Goal: Task Accomplishment & Management: Complete application form

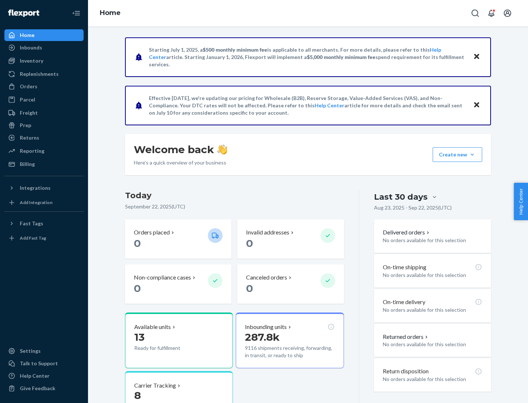
click at [472, 155] on button "Create new Create new inbound Create new order Create new product" at bounding box center [456, 154] width 49 height 15
click at [44, 48] on div "Inbounds" at bounding box center [44, 48] width 78 height 10
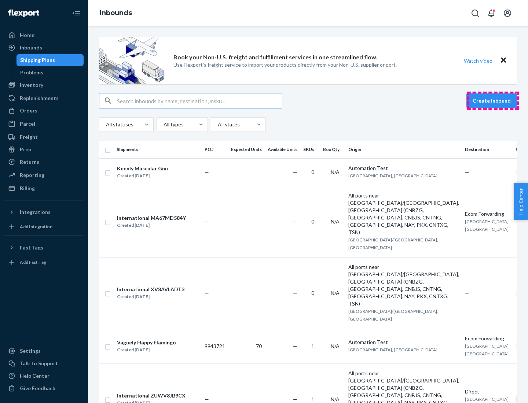
click at [493, 101] on button "Create inbound" at bounding box center [491, 100] width 51 height 15
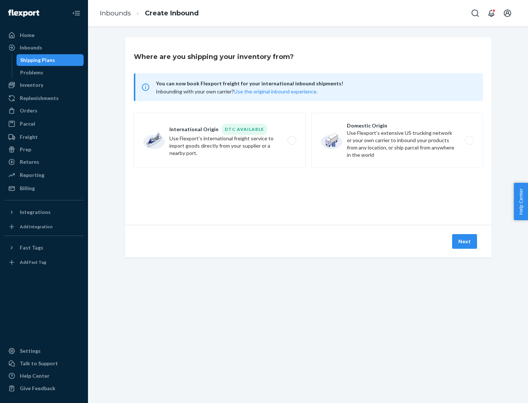
click at [397, 140] on label "Domestic Origin Use Flexport’s extensive US trucking network or your own carrie…" at bounding box center [397, 140] width 172 height 55
click at [469, 140] on input "Domestic Origin Use Flexport’s extensive US trucking network or your own carrie…" at bounding box center [471, 140] width 5 height 5
radio input "true"
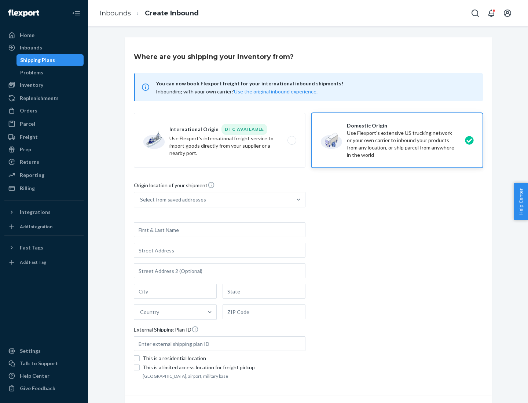
click at [171, 200] on div "Select from saved addresses" at bounding box center [173, 199] width 66 height 7
click at [141, 200] on input "Select from saved addresses" at bounding box center [140, 199] width 1 height 7
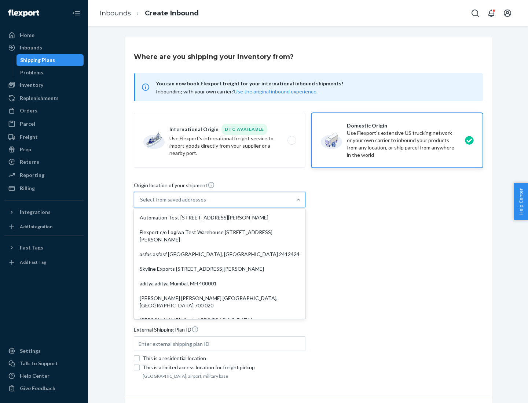
scroll to position [3, 0]
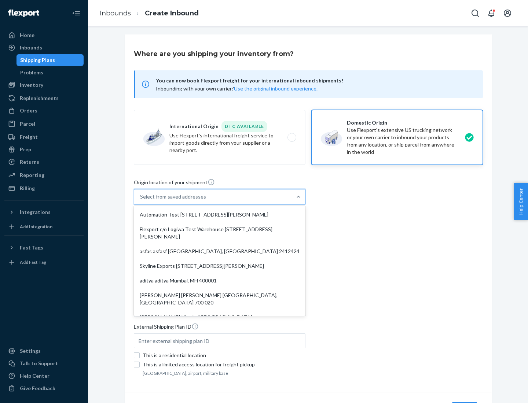
click at [220, 215] on div "Automation Test [STREET_ADDRESS][PERSON_NAME]" at bounding box center [219, 214] width 169 height 15
click at [141, 200] on input "option Automation Test [STREET_ADDRESS][PERSON_NAME]. 9 results available. Use …" at bounding box center [140, 196] width 1 height 7
type input "Automation Test"
type input "9th Floor"
type input "[GEOGRAPHIC_DATA]"
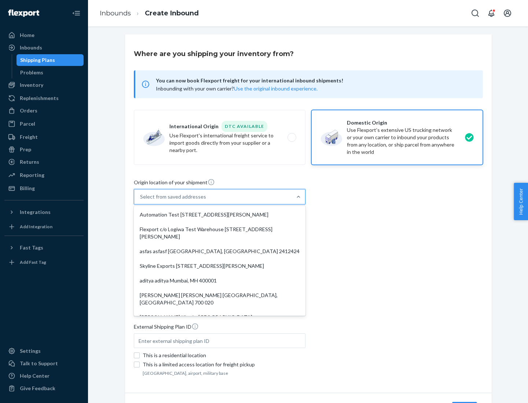
type input "CA"
type input "94104"
type input "[STREET_ADDRESS][PERSON_NAME]"
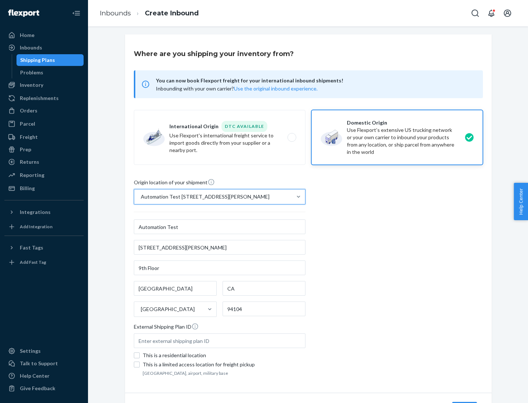
scroll to position [43, 0]
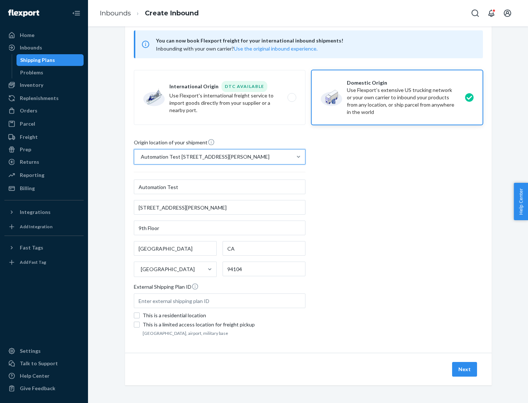
click at [465, 369] on button "Next" at bounding box center [464, 369] width 25 height 15
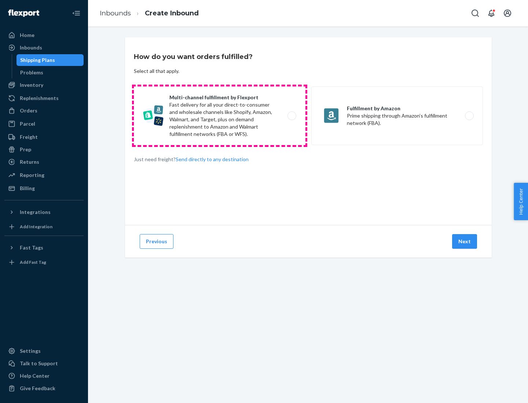
click at [220, 116] on label "Multi-channel fulfillment by Flexport Fast delivery for all your direct-to-cons…" at bounding box center [220, 115] width 172 height 59
click at [291, 116] on input "Multi-channel fulfillment by Flexport Fast delivery for all your direct-to-cons…" at bounding box center [293, 116] width 5 height 5
radio input "true"
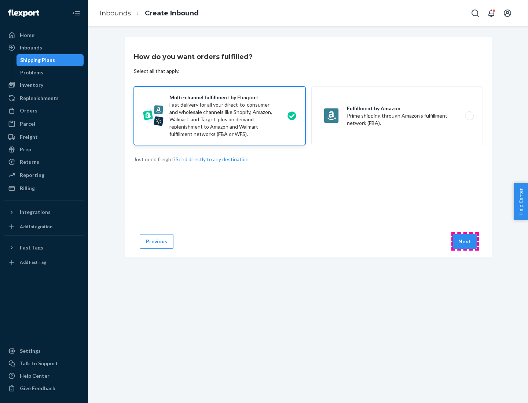
click at [465, 242] on button "Next" at bounding box center [464, 241] width 25 height 15
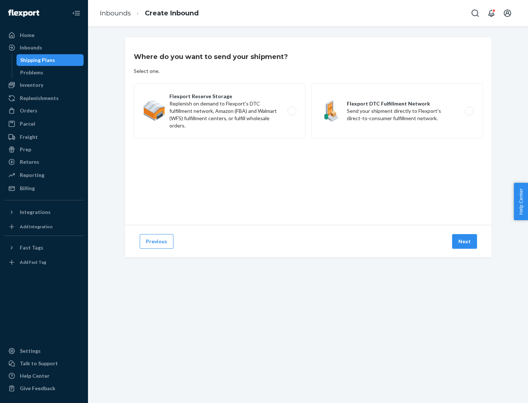
click at [397, 111] on label "Flexport DTC Fulfillment Network Send your shipment directly to Flexport's dire…" at bounding box center [397, 111] width 172 height 55
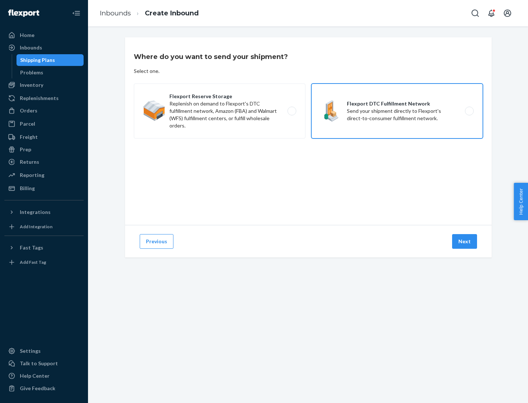
click at [469, 111] on input "Flexport DTC Fulfillment Network Send your shipment directly to Flexport's dire…" at bounding box center [471, 111] width 5 height 5
radio input "true"
click at [465, 242] on button "Next" at bounding box center [464, 241] width 25 height 15
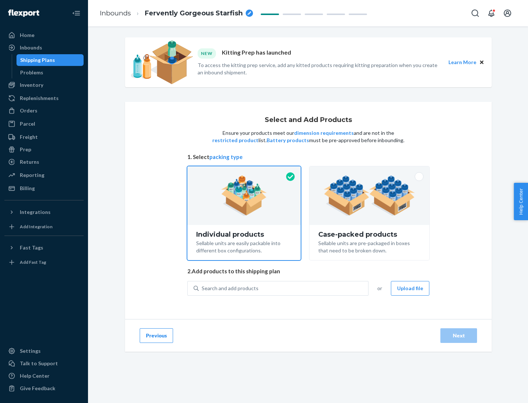
click at [369, 196] on img at bounding box center [369, 196] width 91 height 40
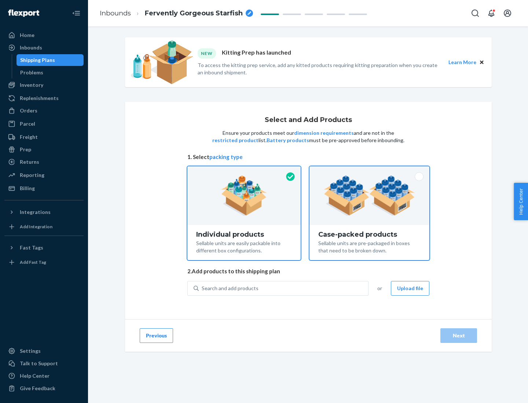
click at [369, 171] on input "Case-packed products Sellable units are pre-packaged in boxes that need to be b…" at bounding box center [369, 168] width 5 height 5
radio input "true"
radio input "false"
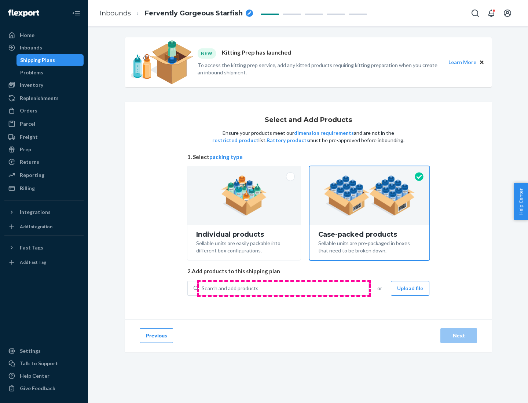
click at [284, 288] on div "Search and add products" at bounding box center [283, 288] width 169 height 13
click at [202, 288] on input "Search and add products" at bounding box center [202, 288] width 1 height 7
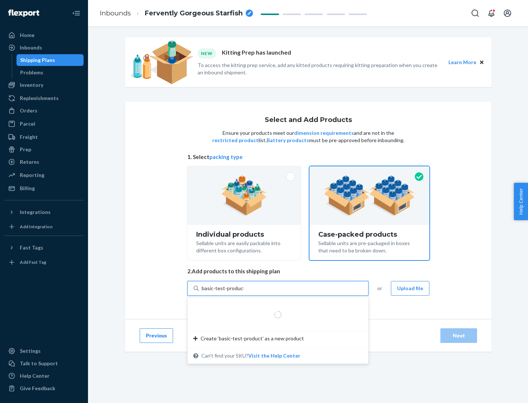
type input "basic-test-product-1"
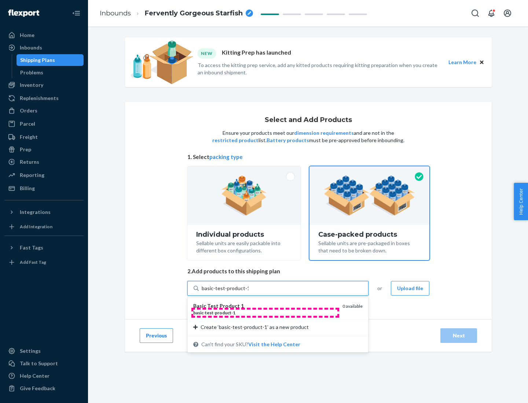
click at [265, 313] on div "basic - test - product - 1" at bounding box center [264, 313] width 143 height 6
click at [248, 292] on input "basic-test-product-1" at bounding box center [225, 288] width 47 height 7
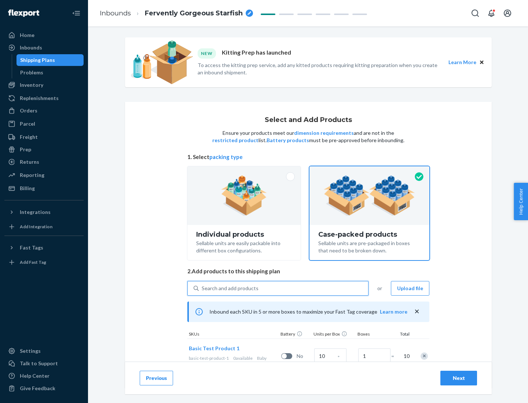
scroll to position [26, 0]
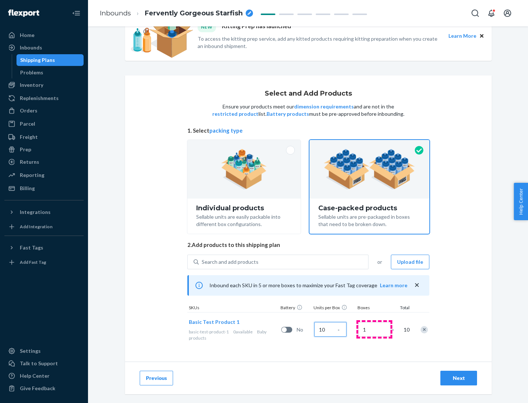
type input "10"
type input "7"
click at [458, 378] on div "Next" at bounding box center [458, 378] width 24 height 7
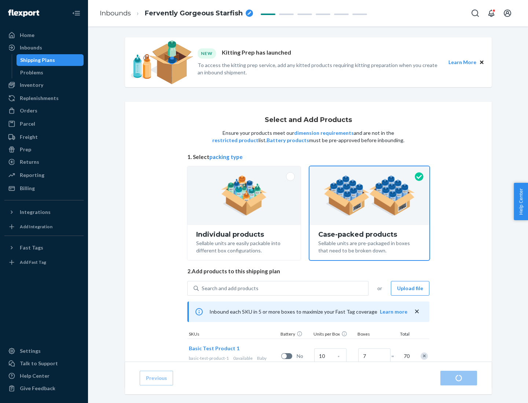
radio input "true"
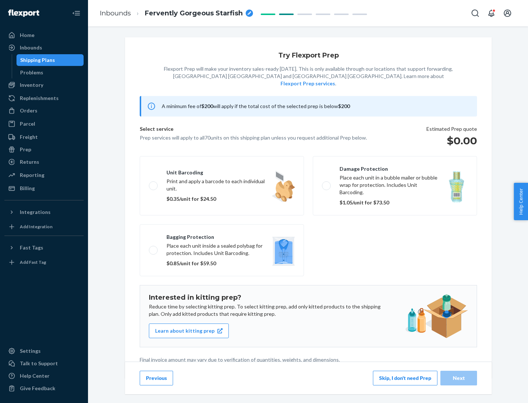
scroll to position [2, 0]
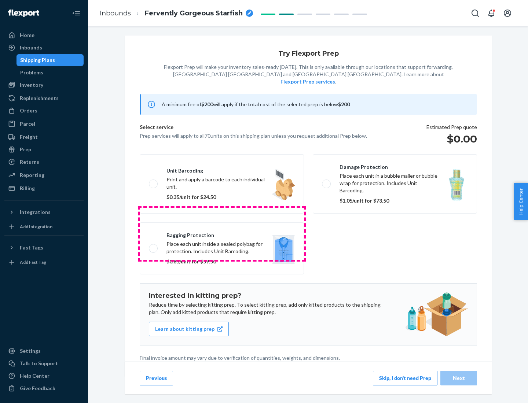
click at [222, 233] on label "Bagging protection Place each unit inside a sealed polybag for protection. Incl…" at bounding box center [222, 248] width 164 height 52
click at [154, 246] on input "Bagging protection Place each unit inside a sealed polybag for protection. Incl…" at bounding box center [151, 248] width 5 height 5
checkbox input "true"
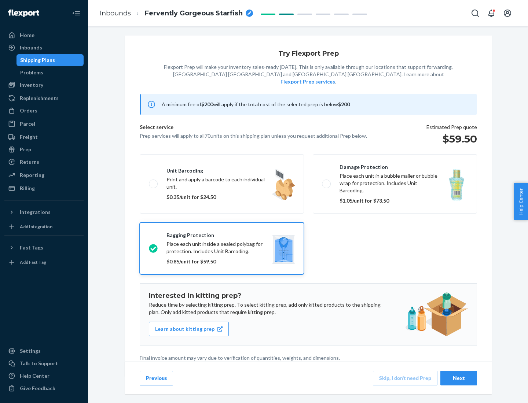
click at [458, 378] on div "Next" at bounding box center [458, 378] width 24 height 7
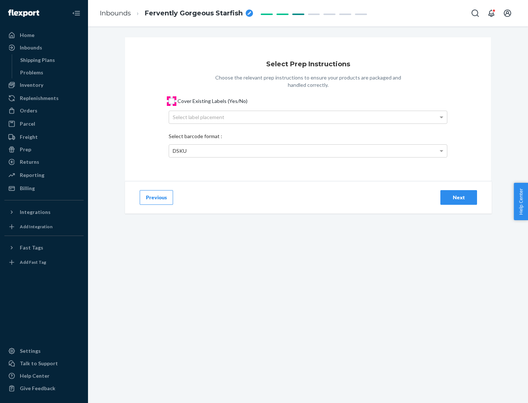
click at [172, 101] on input "Cover Existing Labels (Yes/No)" at bounding box center [172, 101] width 6 height 6
checkbox input "true"
click at [308, 117] on div "Select label placement" at bounding box center [308, 117] width 278 height 12
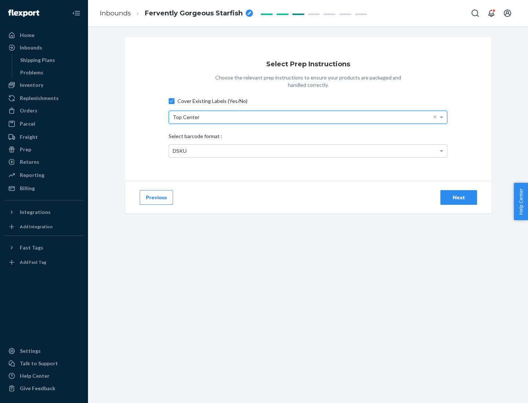
click at [308, 151] on div "DSKU" at bounding box center [308, 151] width 278 height 12
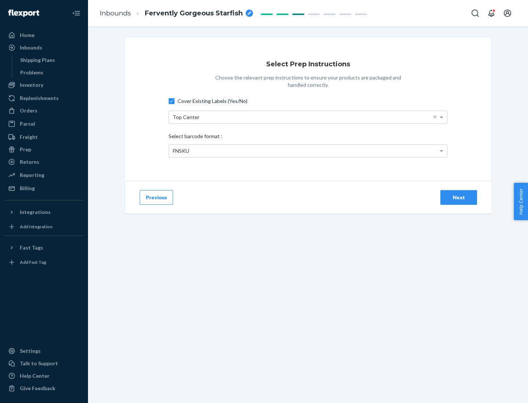
click at [458, 197] on div "Next" at bounding box center [458, 197] width 24 height 7
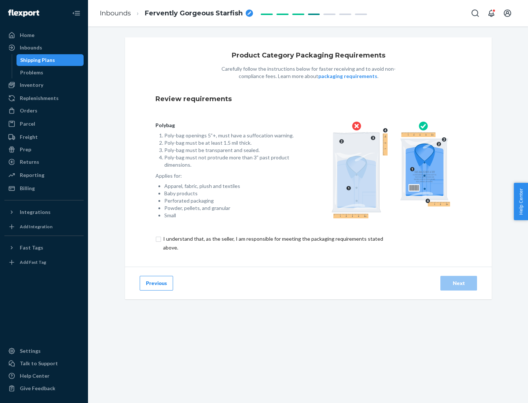
click at [272, 243] on input "checkbox" at bounding box center [277, 244] width 244 height 18
checkbox input "true"
click at [458, 283] on div "Next" at bounding box center [458, 283] width 24 height 7
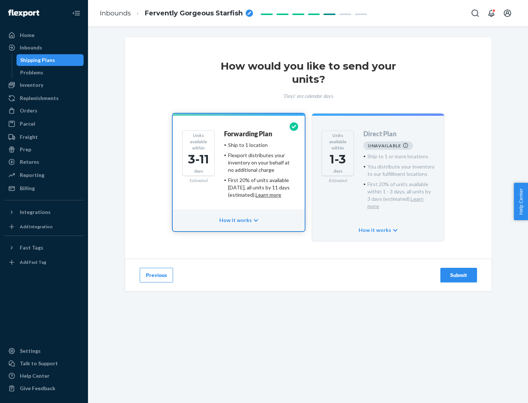
click at [248, 134] on h4 "Forwarding Plan" at bounding box center [248, 133] width 48 height 7
click at [458, 272] on div "Submit" at bounding box center [458, 275] width 24 height 7
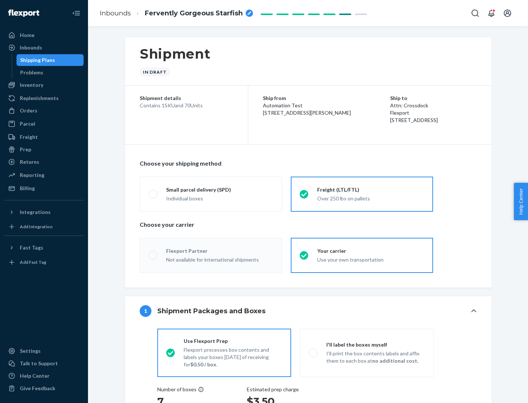
radio input "true"
radio input "false"
radio input "true"
radio input "false"
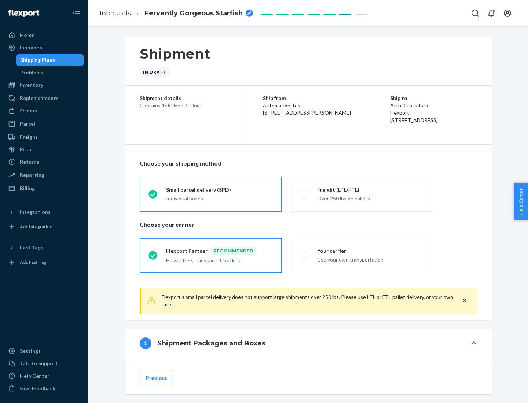
click at [220, 198] on div "Individual boxes" at bounding box center [219, 198] width 107 height 7
click at [153, 196] on input "Small parcel delivery (SPD) Individual boxes" at bounding box center [150, 194] width 5 height 5
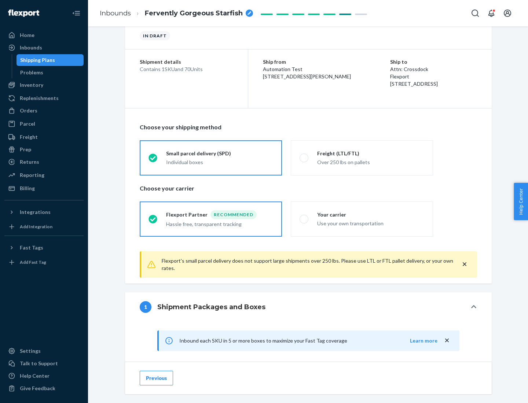
click at [220, 214] on div "Recommended" at bounding box center [233, 214] width 46 height 9
click at [153, 217] on input "Flexport Partner Recommended Hassle free, transparent tracking" at bounding box center [150, 219] width 5 height 5
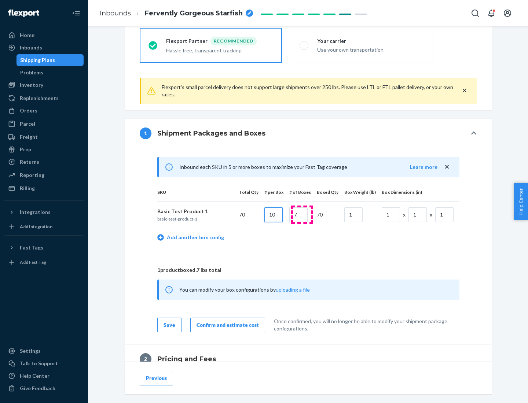
type input "10"
type input "7"
type input "1"
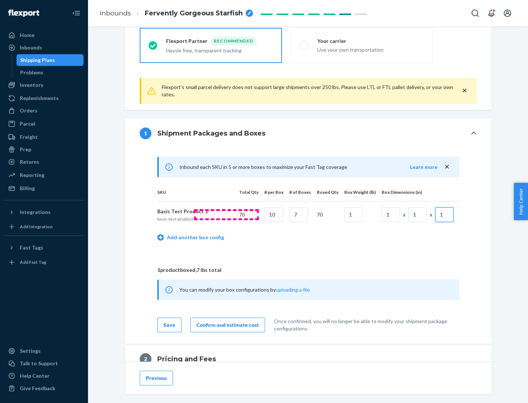
scroll to position [320, 0]
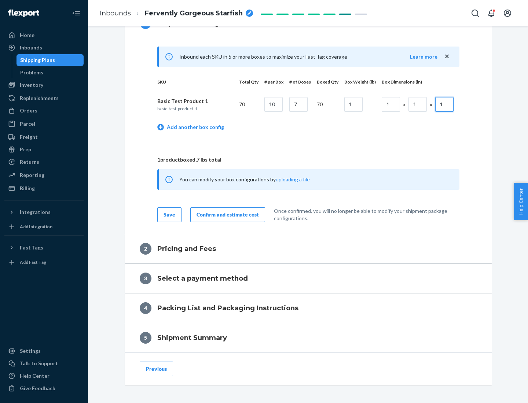
type input "1"
click at [226, 214] on div "Confirm and estimate cost" at bounding box center [227, 214] width 62 height 7
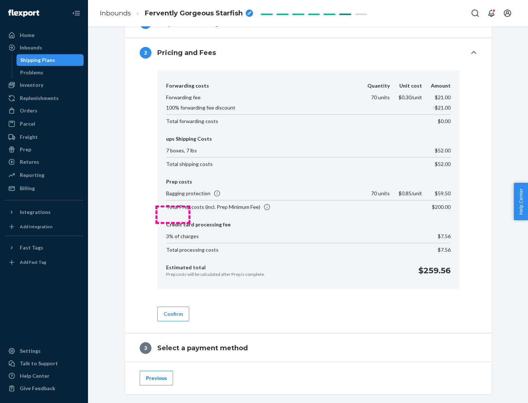
scroll to position [420, 0]
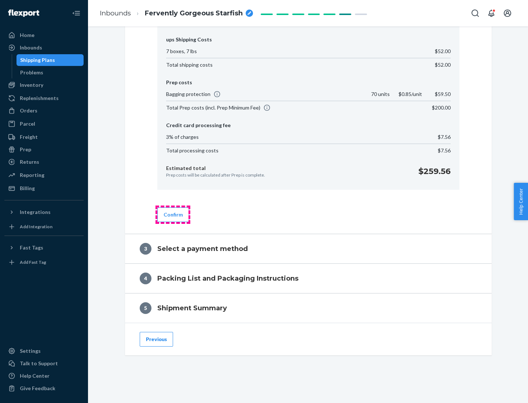
click at [173, 214] on button "Confirm" at bounding box center [173, 214] width 32 height 15
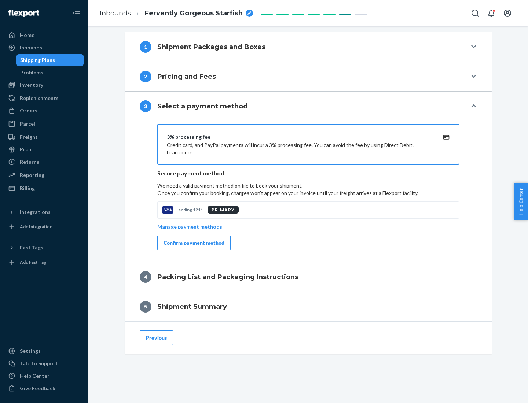
scroll to position [296, 0]
click at [193, 243] on div "Confirm payment method" at bounding box center [193, 242] width 61 height 7
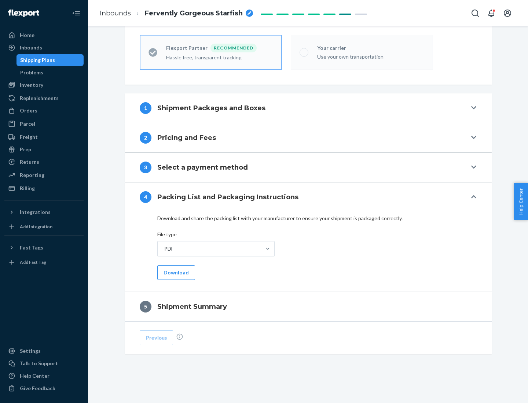
scroll to position [203, 0]
click at [175, 272] on button "Download" at bounding box center [176, 272] width 38 height 15
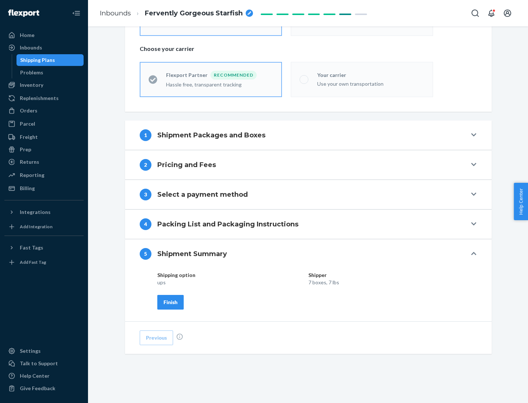
scroll to position [176, 0]
